Goal: Task Accomplishment & Management: Manage account settings

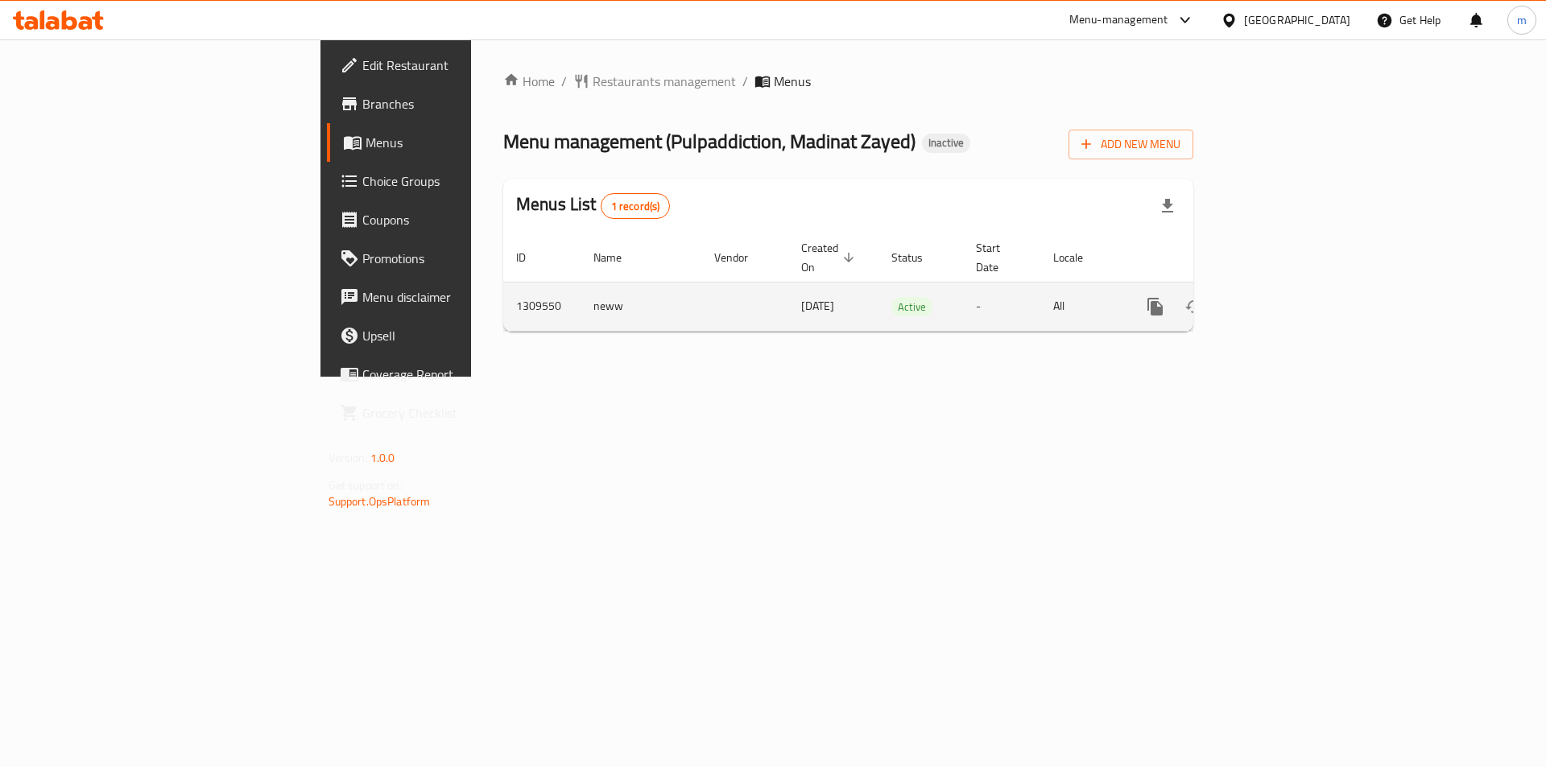
click at [801, 295] on span "[DATE]" at bounding box center [817, 305] width 33 height 21
click at [1281, 297] on icon "enhanced table" at bounding box center [1270, 306] width 19 height 19
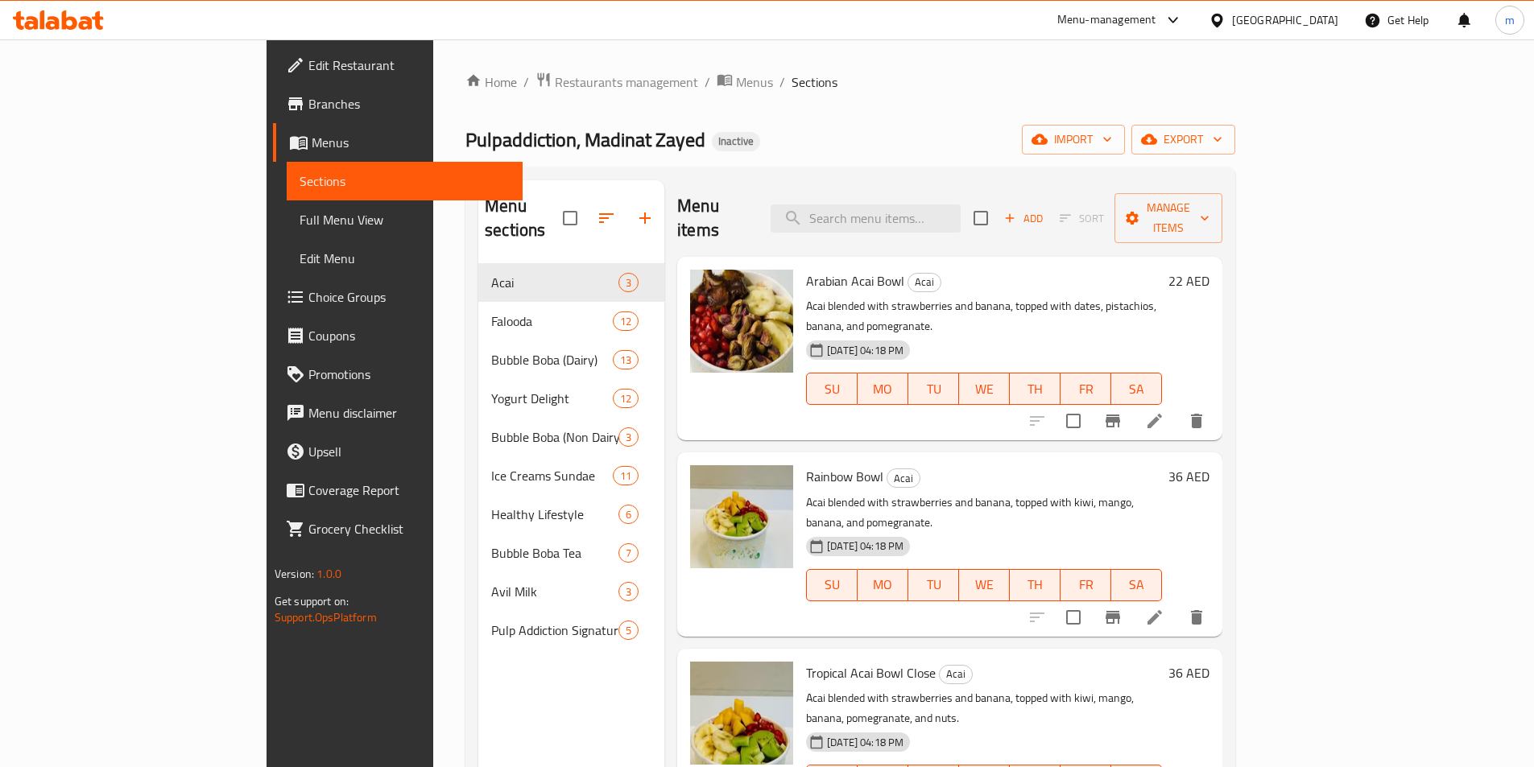
click at [1164, 411] on icon at bounding box center [1154, 420] width 19 height 19
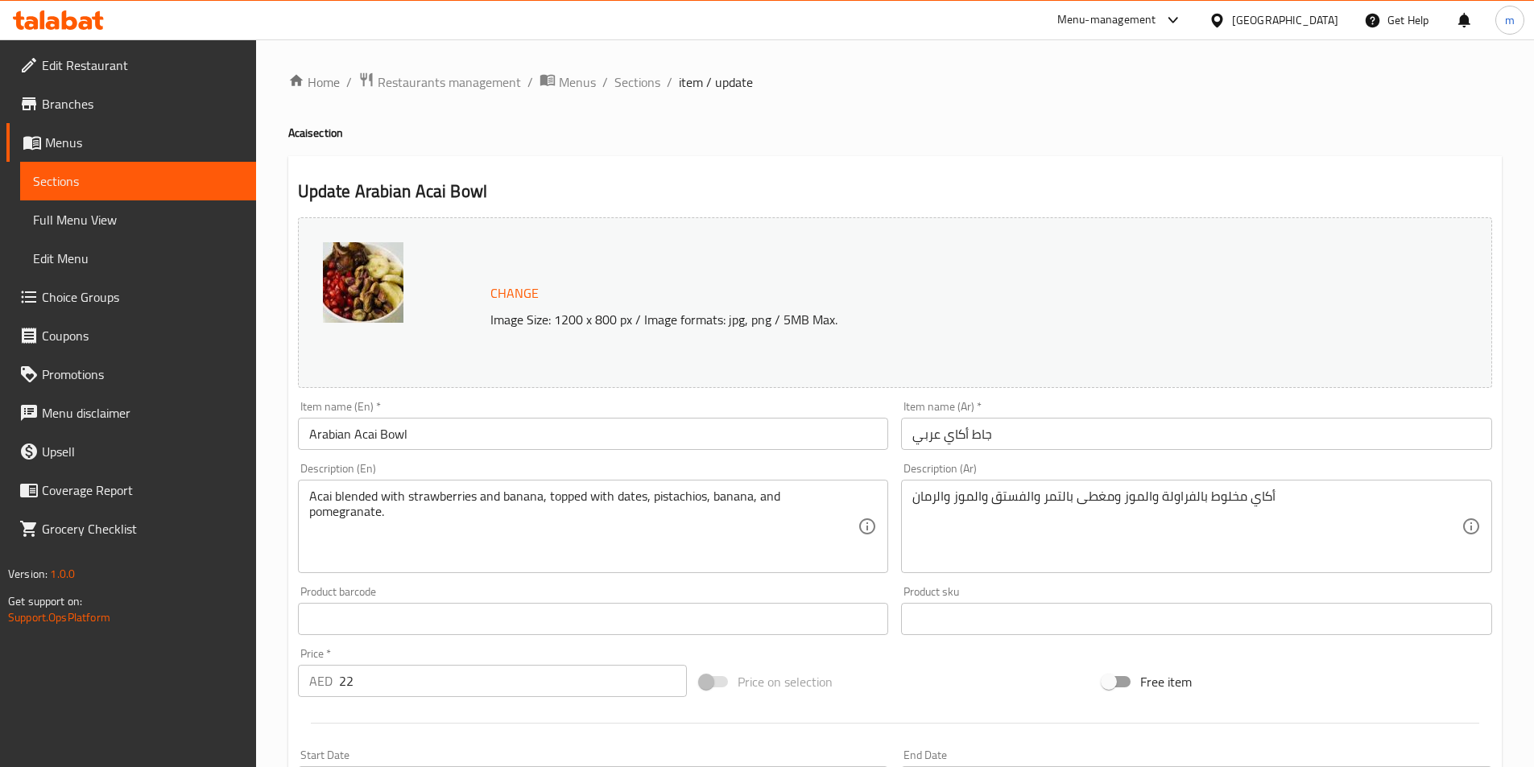
click at [118, 141] on span "Menus" at bounding box center [144, 142] width 198 height 19
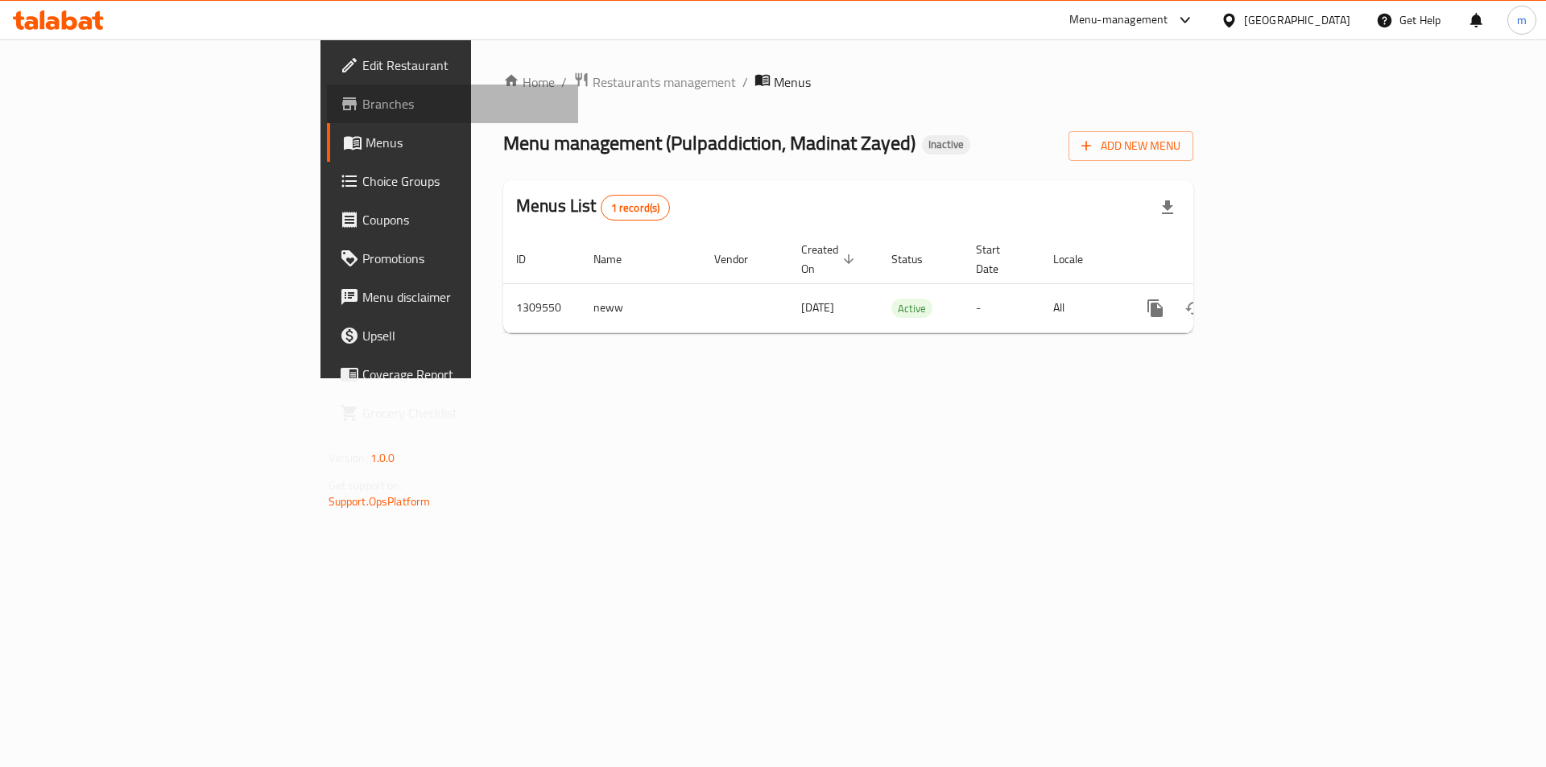
click at [362, 107] on span "Branches" at bounding box center [464, 103] width 204 height 19
